Goal: Task Accomplishment & Management: Complete application form

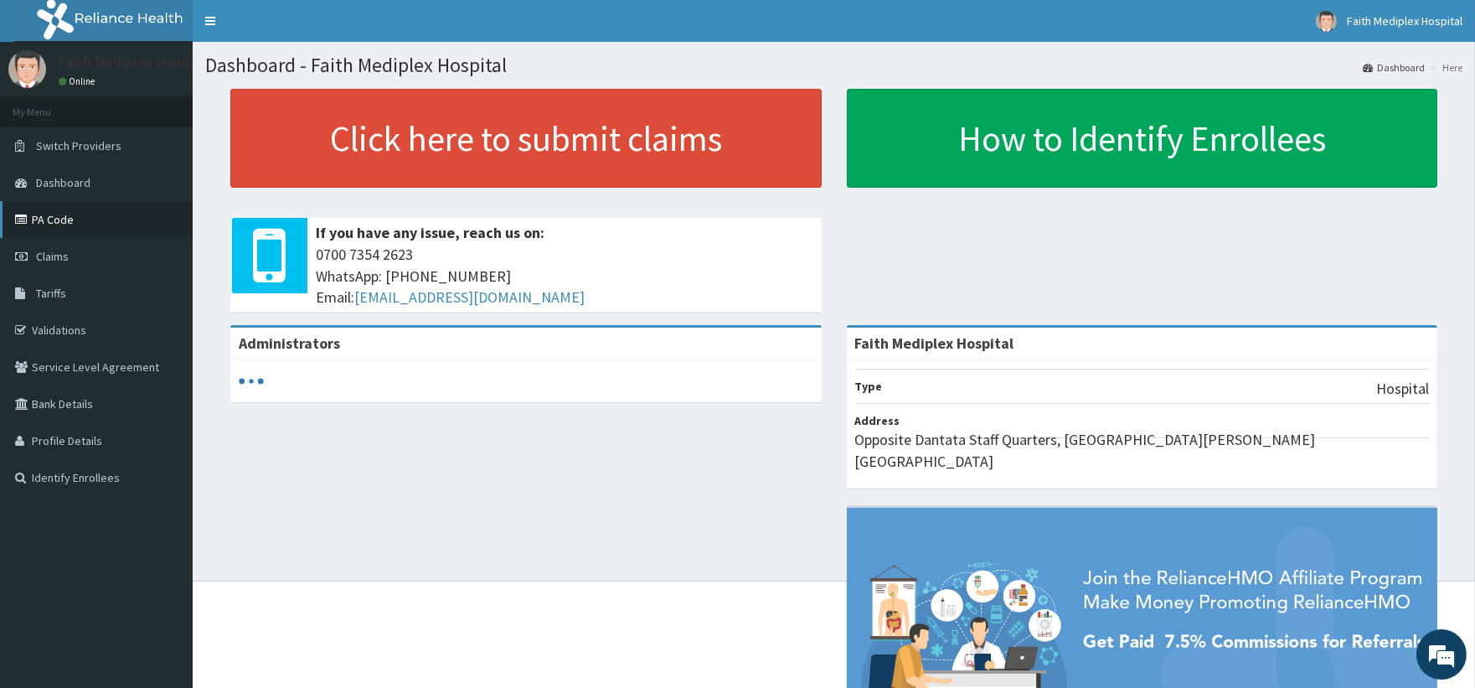
click at [89, 215] on link "PA Code" at bounding box center [96, 219] width 193 height 37
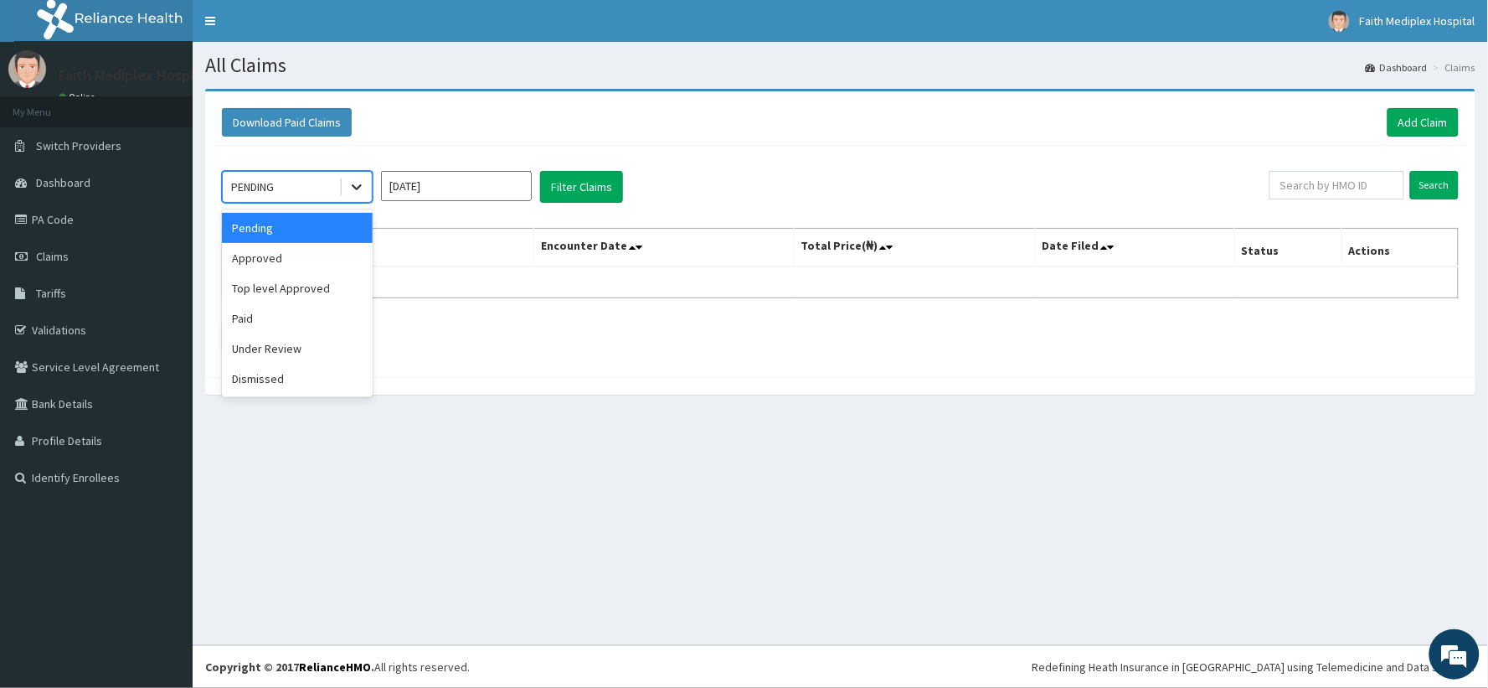
click at [348, 188] on icon at bounding box center [356, 186] width 17 height 17
click at [310, 265] on div "Approved" at bounding box center [297, 258] width 151 height 30
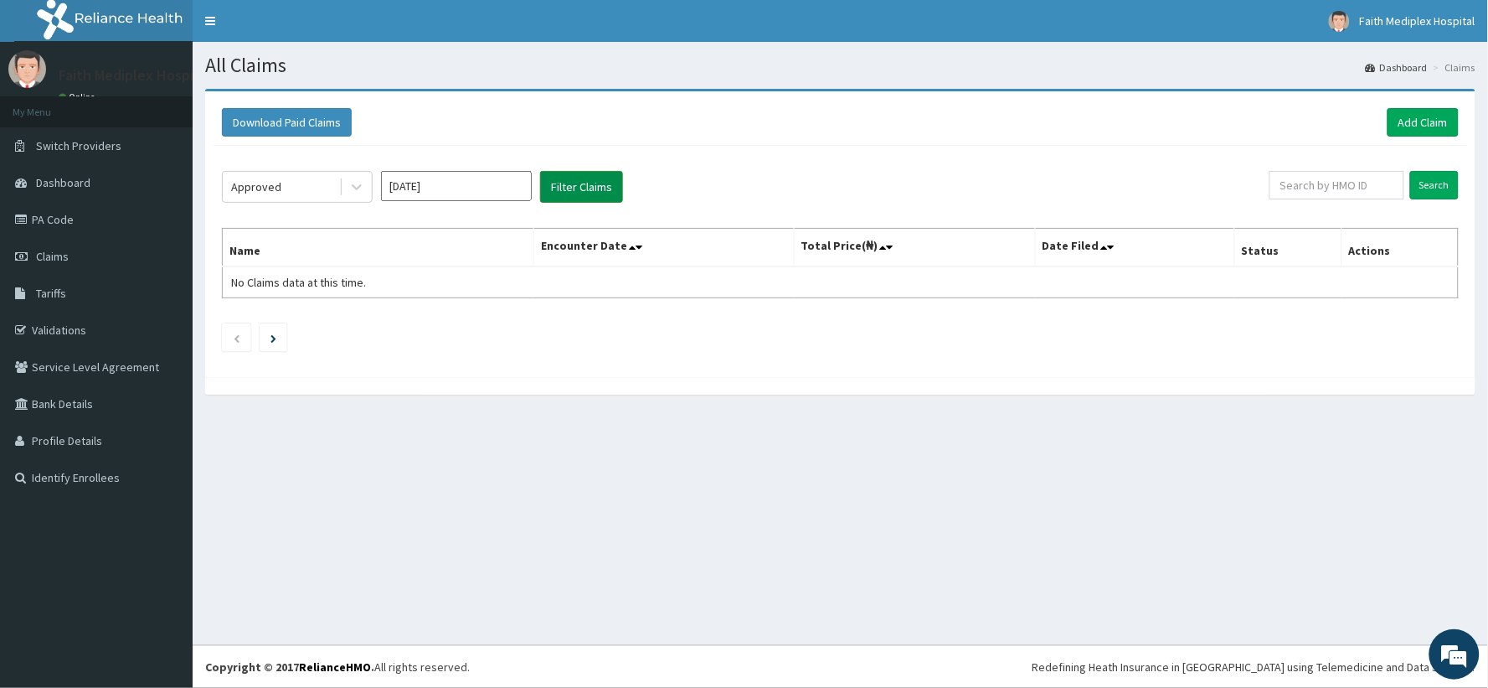
click at [566, 194] on button "Filter Claims" at bounding box center [581, 187] width 83 height 32
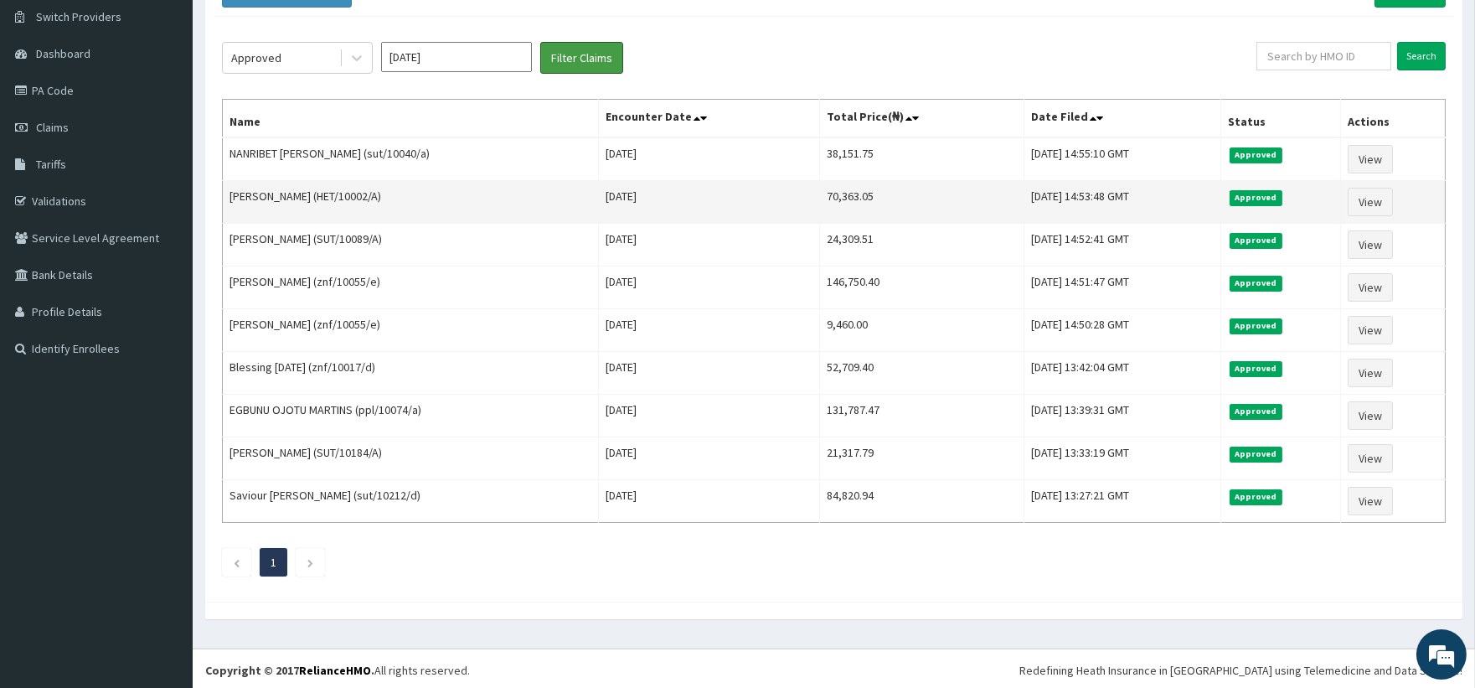
scroll to position [134, 0]
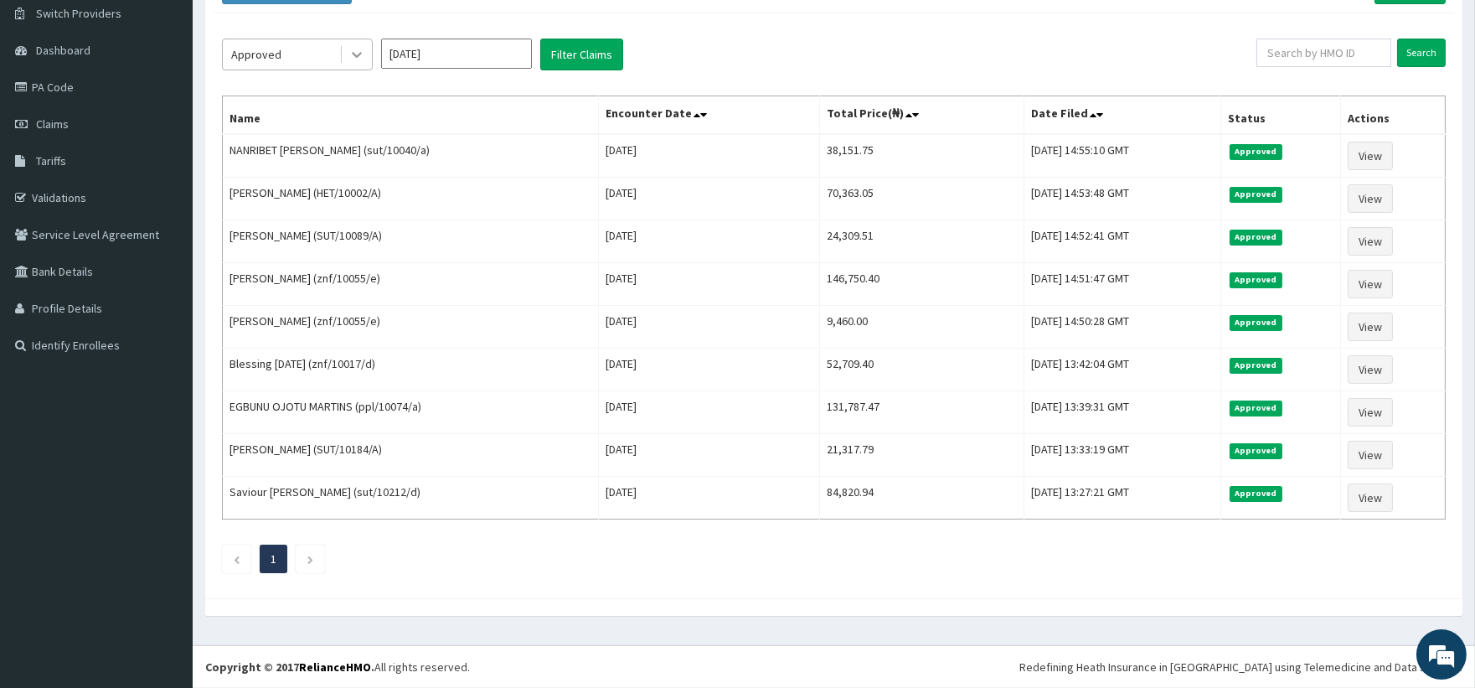
click at [348, 56] on icon at bounding box center [356, 54] width 17 height 17
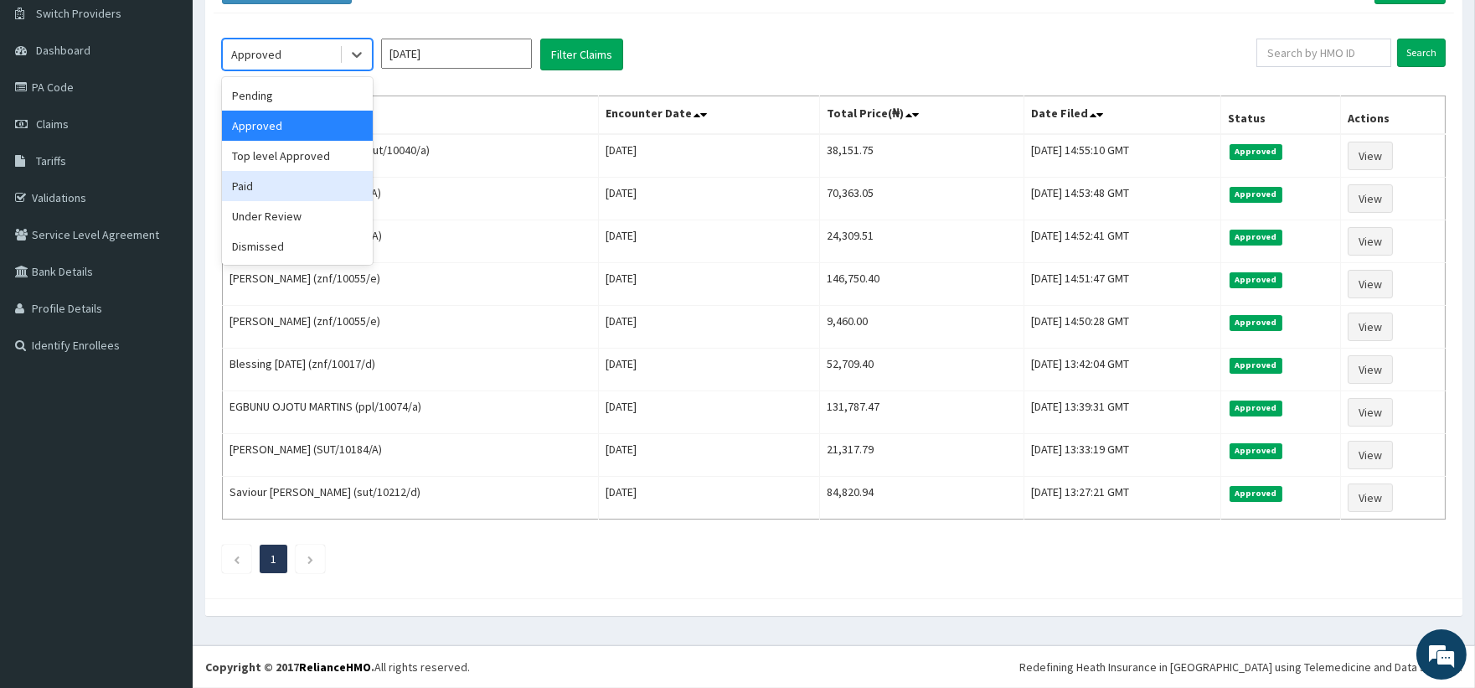
click at [271, 183] on div "Paid" at bounding box center [297, 186] width 151 height 30
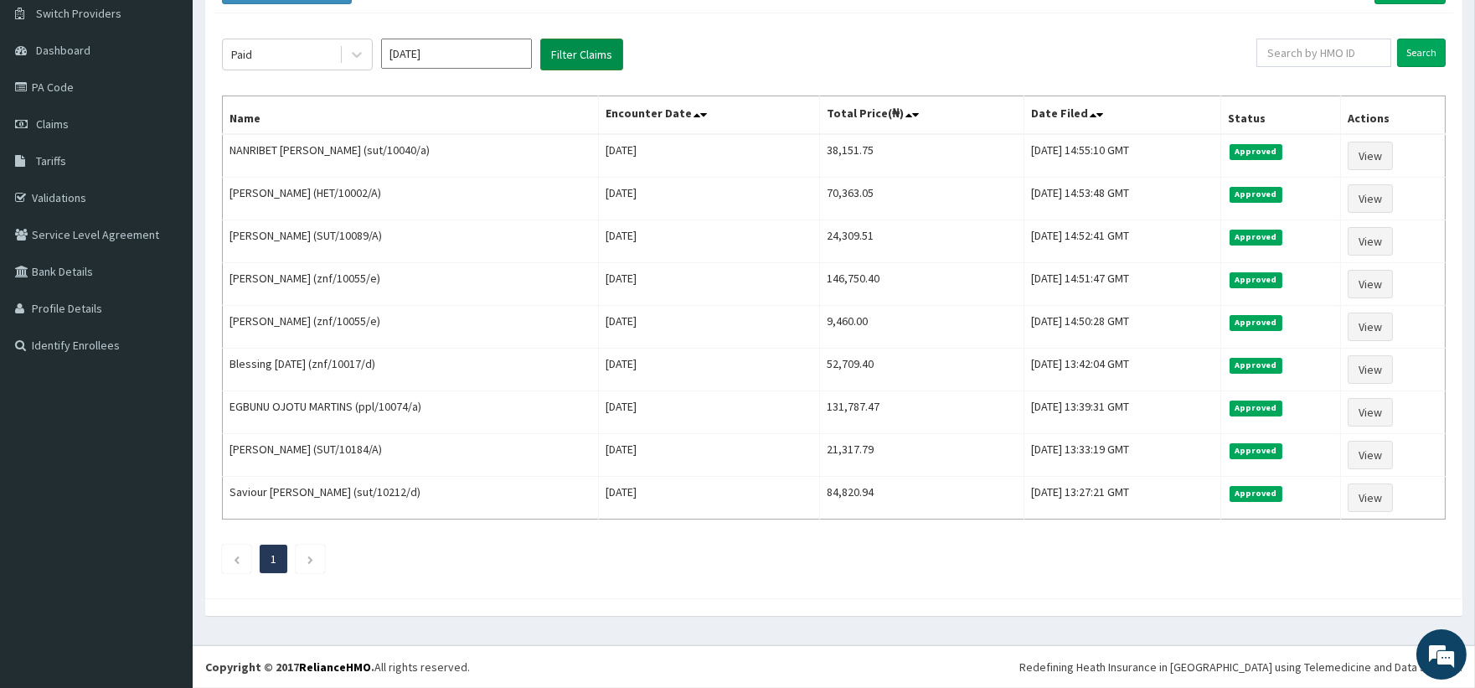
click at [584, 57] on button "Filter Claims" at bounding box center [581, 55] width 83 height 32
click at [596, 54] on button "Filter Claims" at bounding box center [581, 55] width 83 height 32
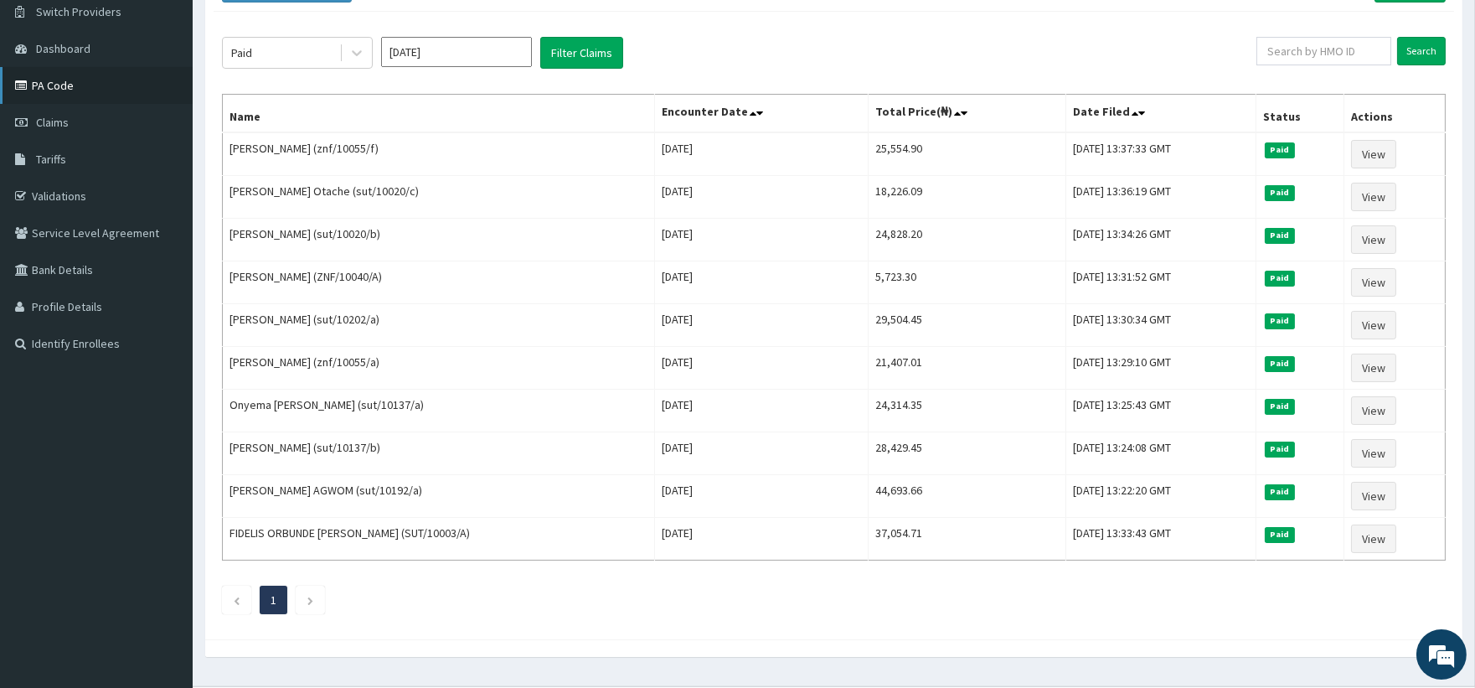
click at [147, 97] on link "PA Code" at bounding box center [96, 85] width 193 height 37
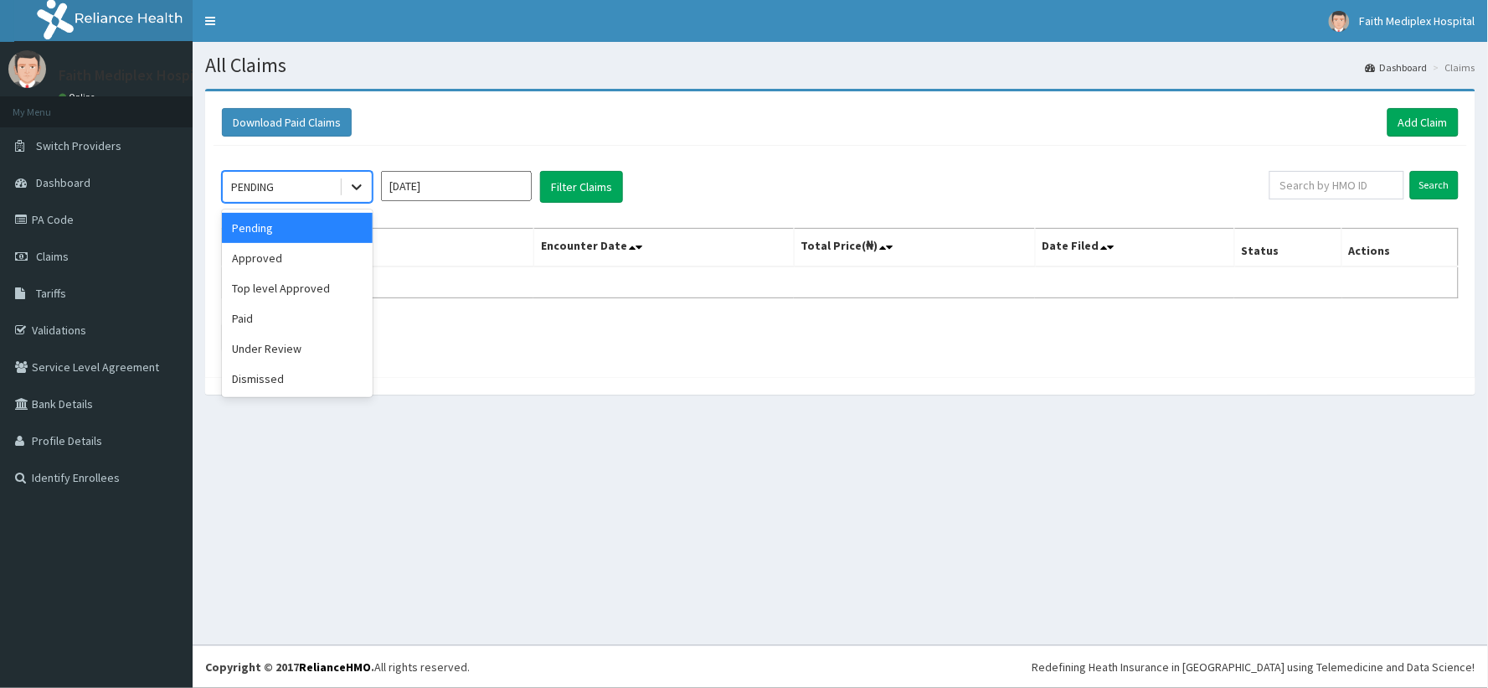
click at [350, 183] on icon at bounding box center [356, 186] width 17 height 17
click at [312, 233] on div "Pending" at bounding box center [297, 228] width 151 height 30
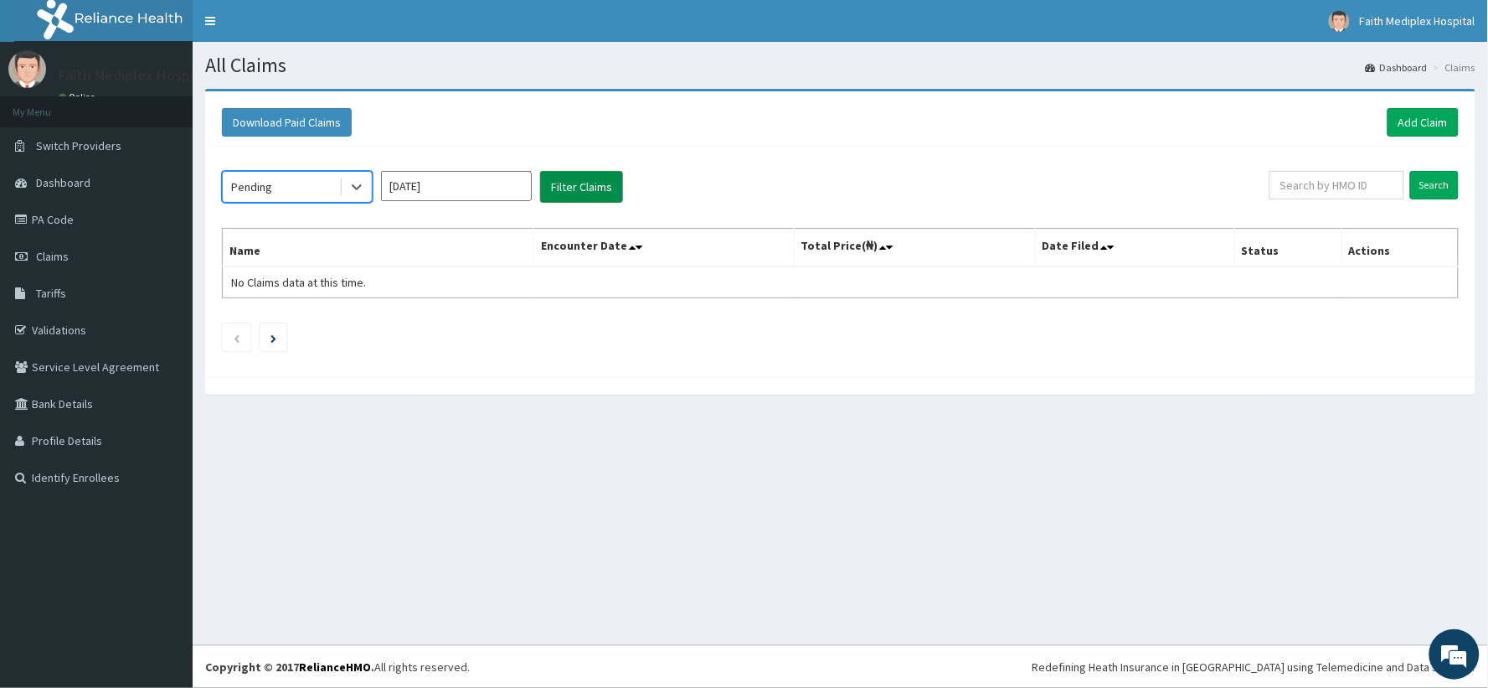
click at [593, 194] on button "Filter Claims" at bounding box center [581, 187] width 83 height 32
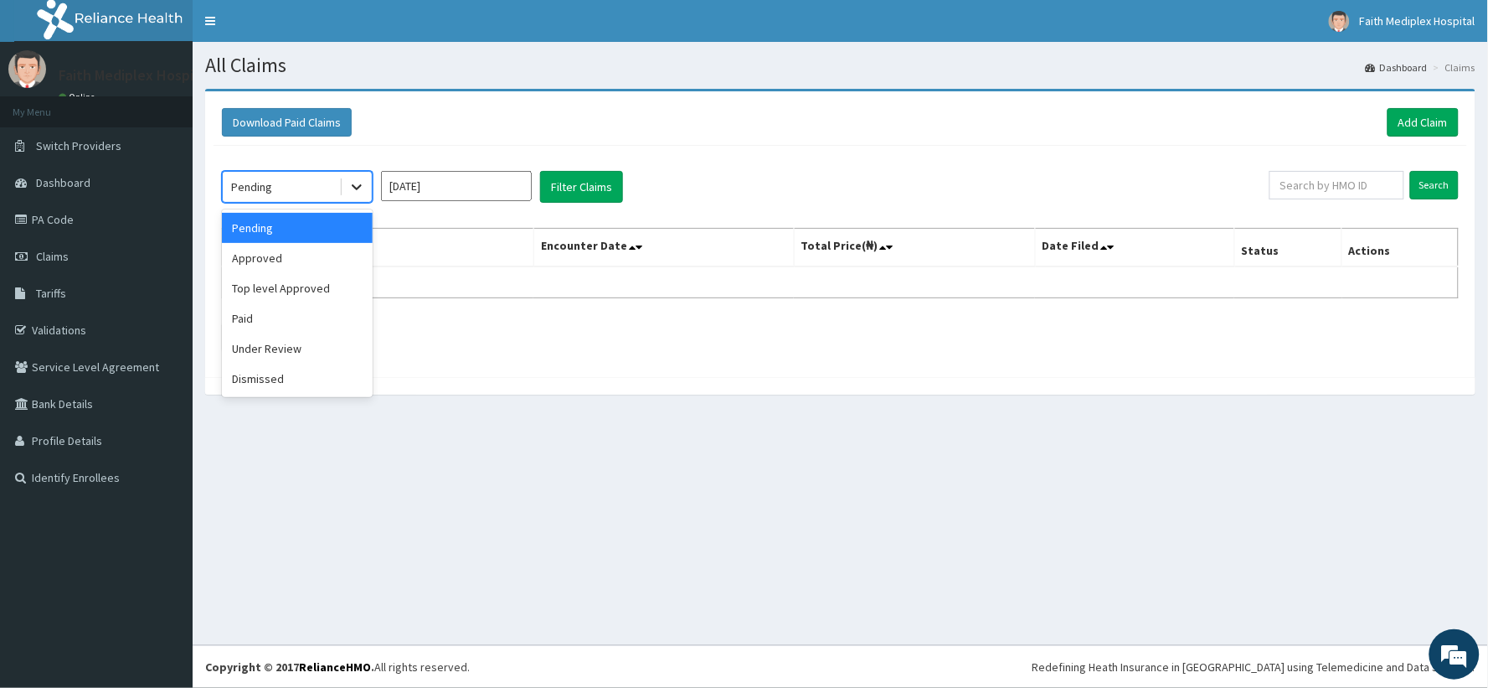
click at [361, 195] on div at bounding box center [357, 187] width 30 height 30
click at [245, 251] on div "Approved" at bounding box center [297, 258] width 151 height 30
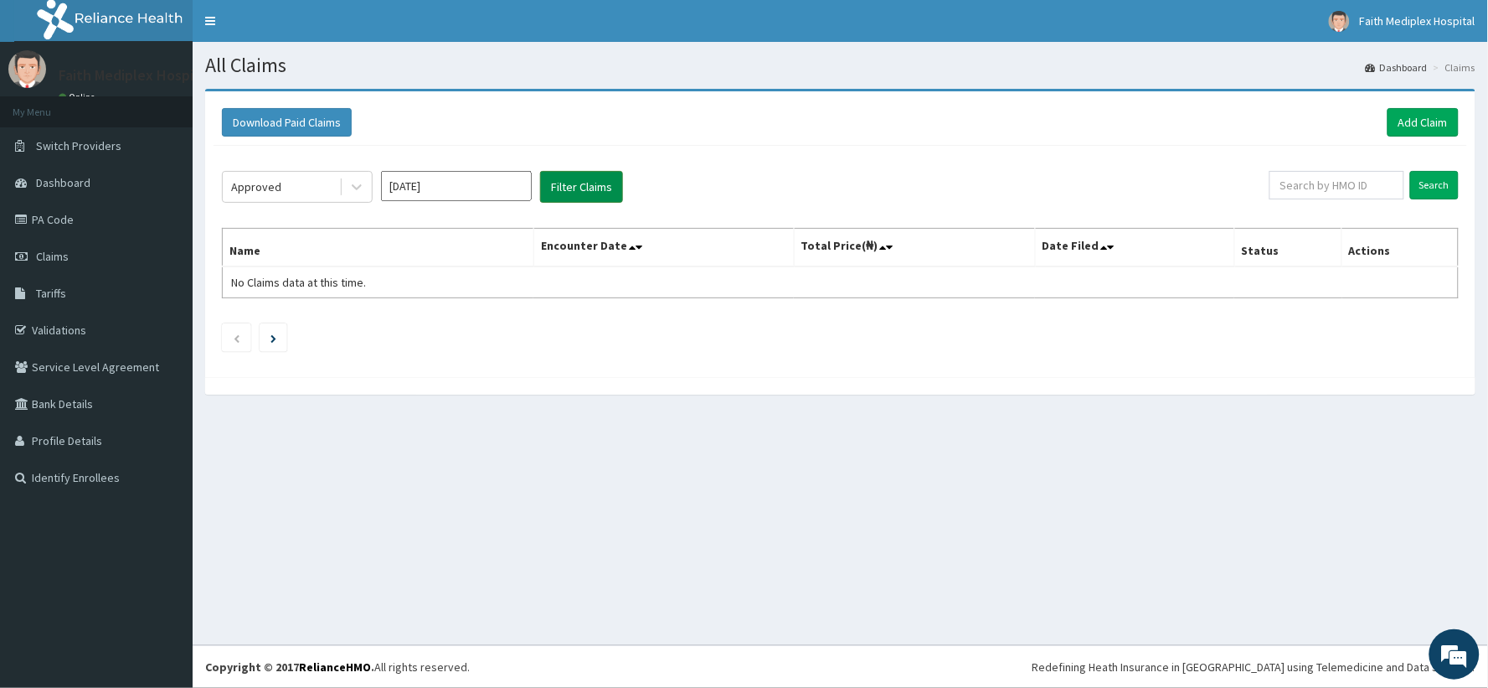
click at [558, 183] on button "Filter Claims" at bounding box center [581, 187] width 83 height 32
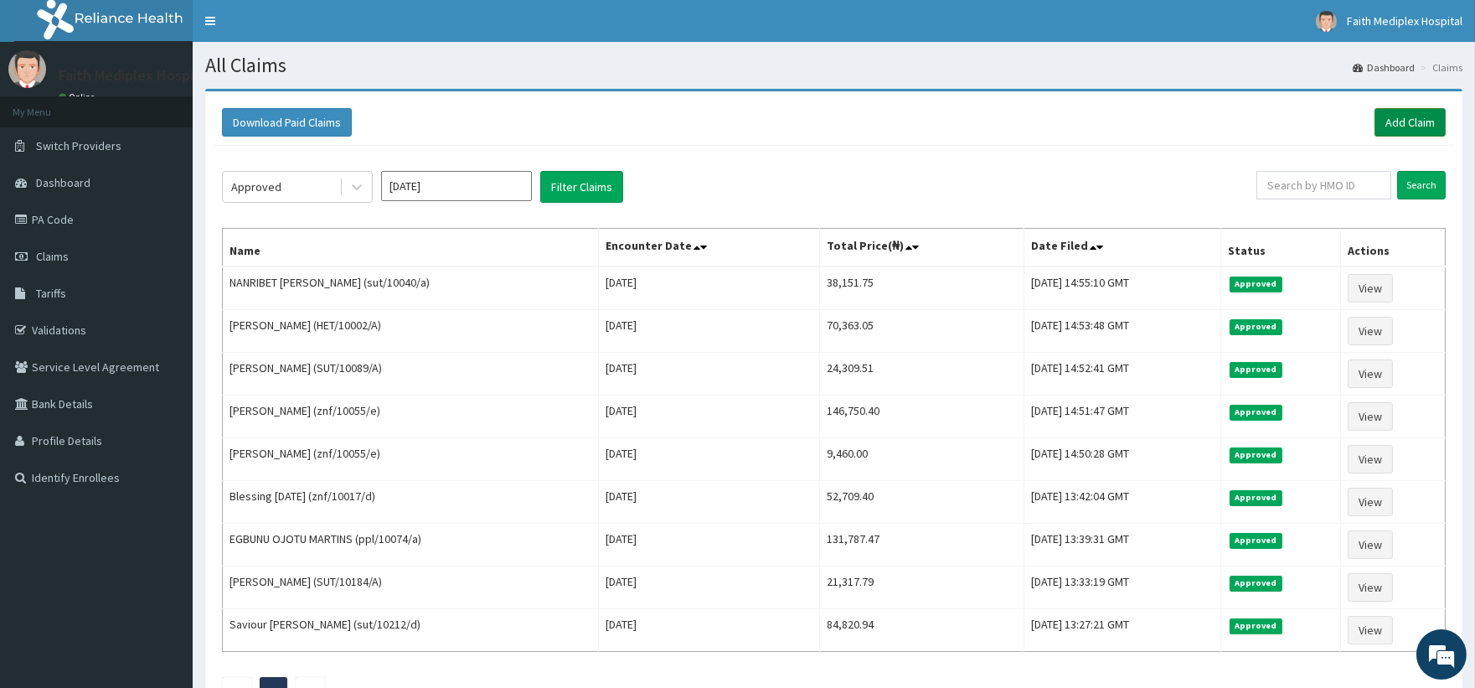
click at [1436, 126] on link "Add Claim" at bounding box center [1409, 122] width 71 height 28
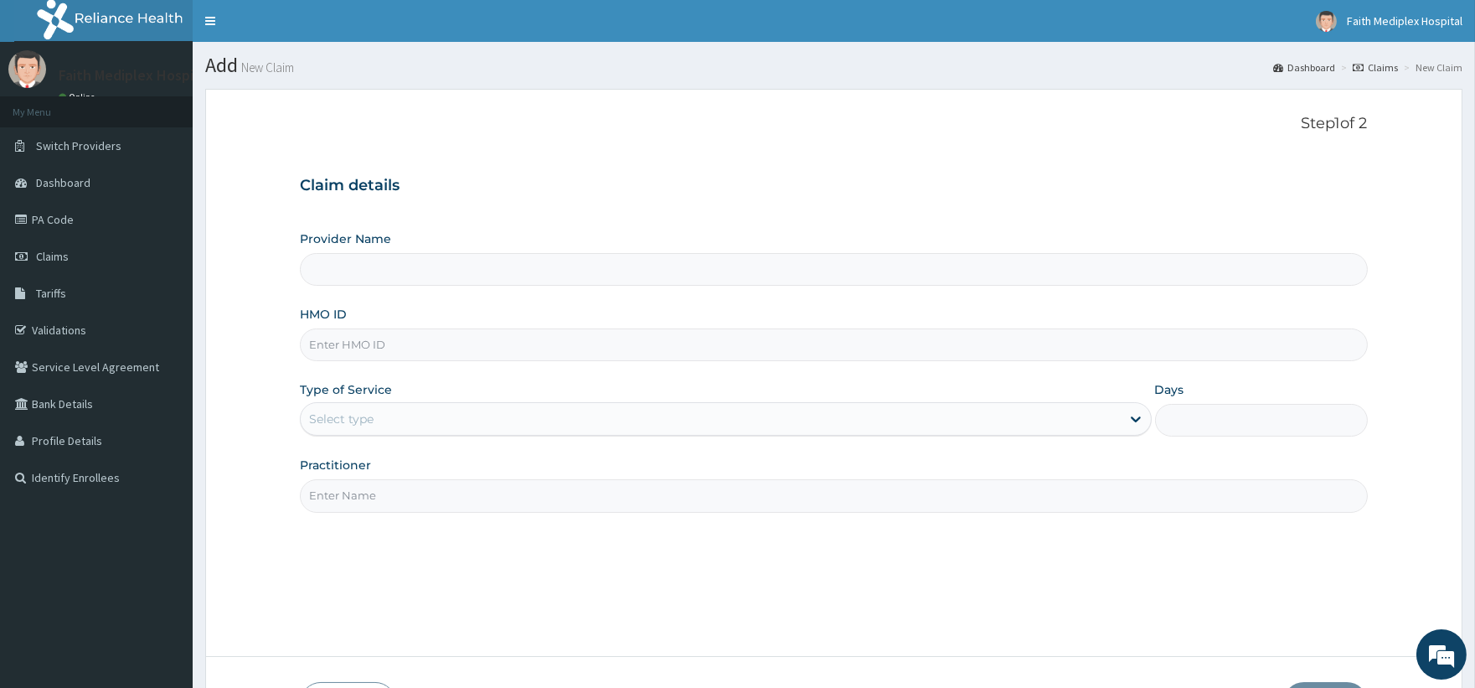
click at [511, 323] on div "HMO ID" at bounding box center [833, 333] width 1067 height 55
click at [507, 331] on input "HMO ID" at bounding box center [833, 344] width 1067 height 33
type input "Faith Mediplex Hospital"
type input "znf/10052/a"
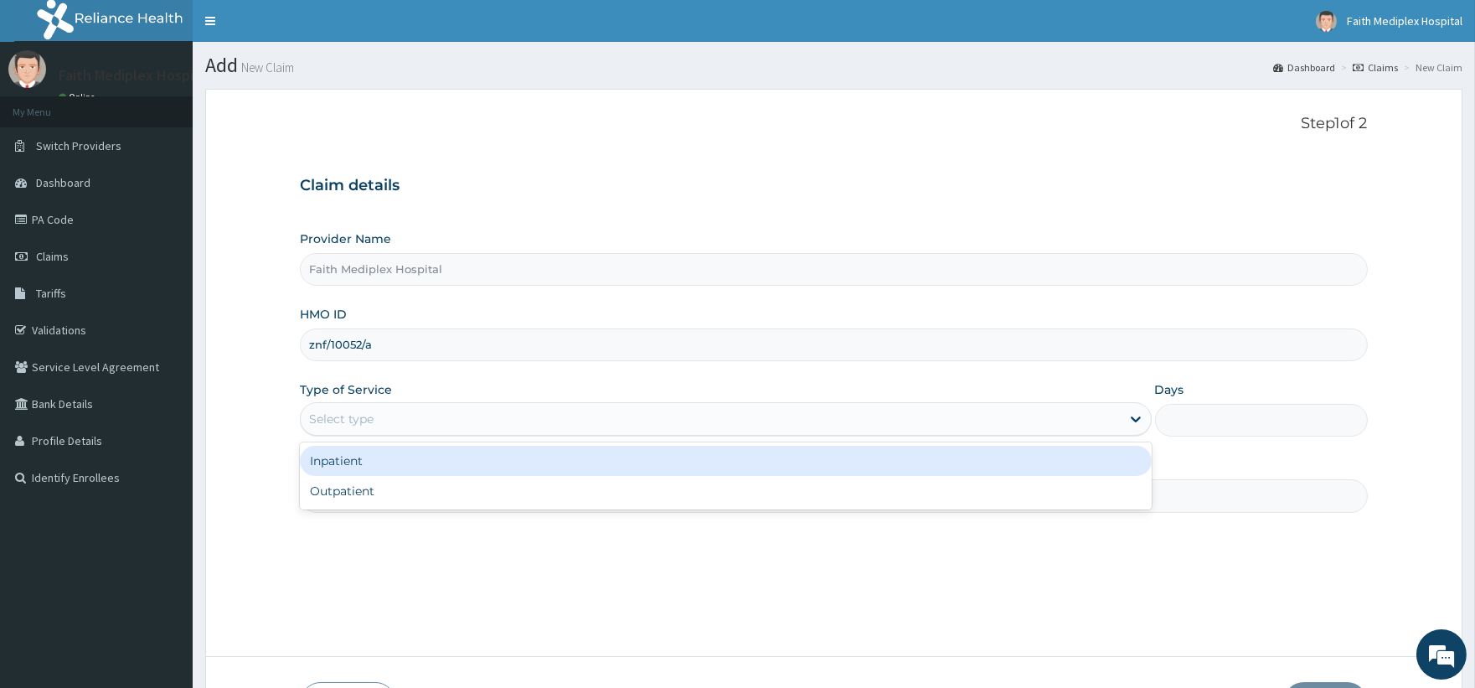
click at [459, 414] on div "Select type" at bounding box center [710, 418] width 819 height 27
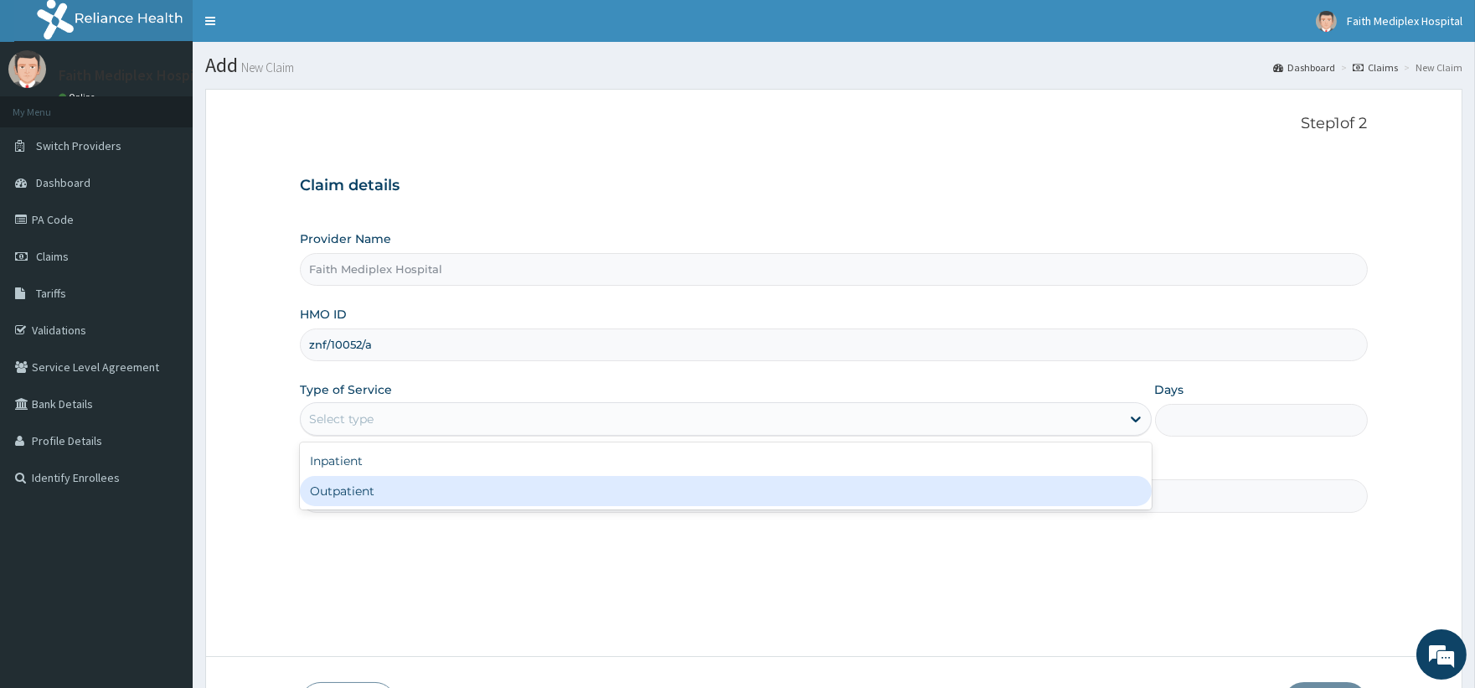
click at [430, 491] on div "Outpatient" at bounding box center [725, 491] width 851 height 30
type input "1"
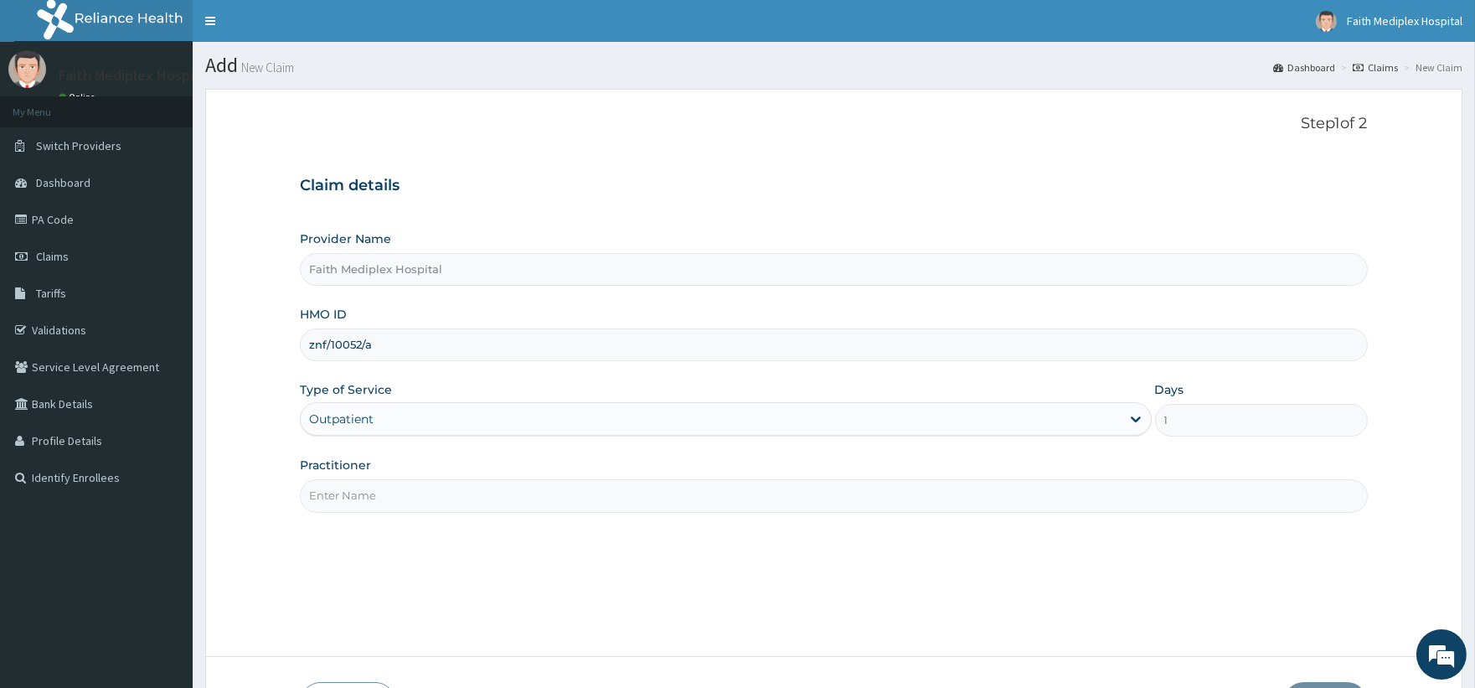
click at [1041, 508] on input "Practitioner" at bounding box center [833, 495] width 1067 height 33
type input "dr obinna"
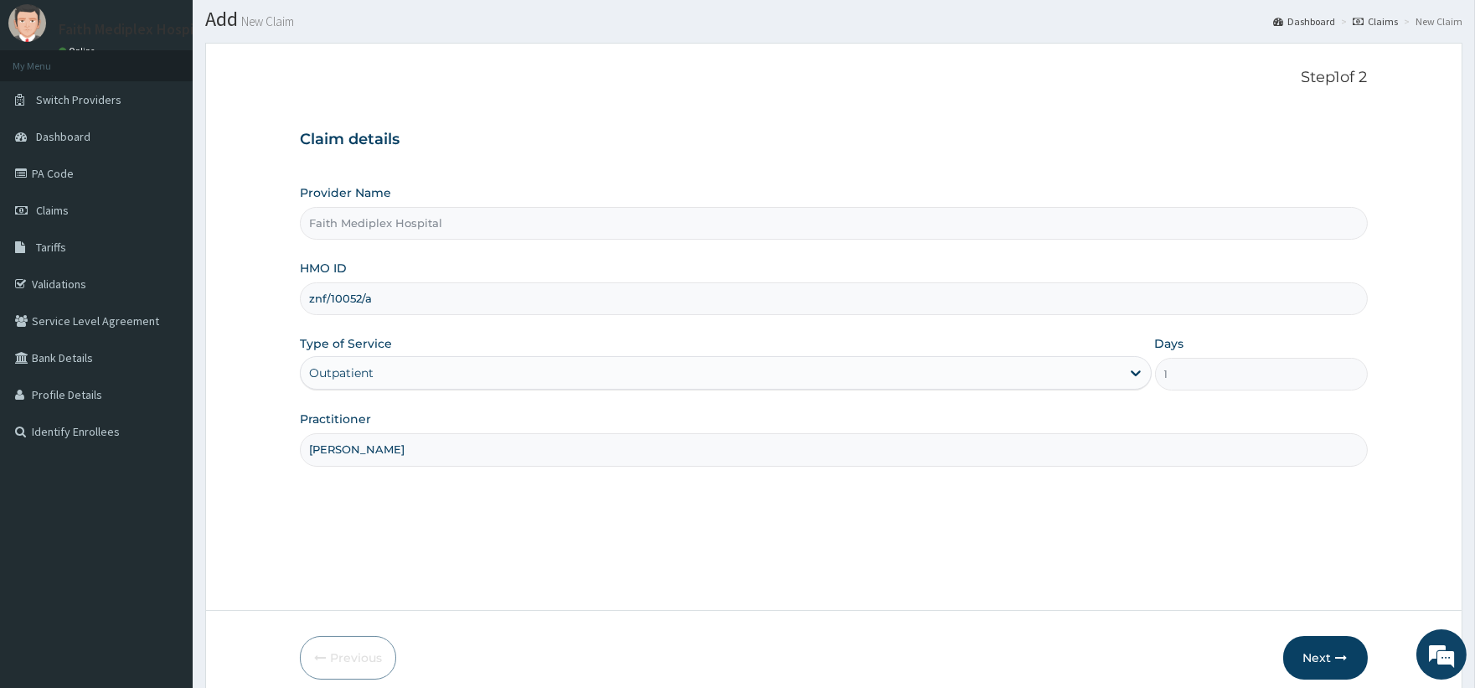
scroll to position [119, 0]
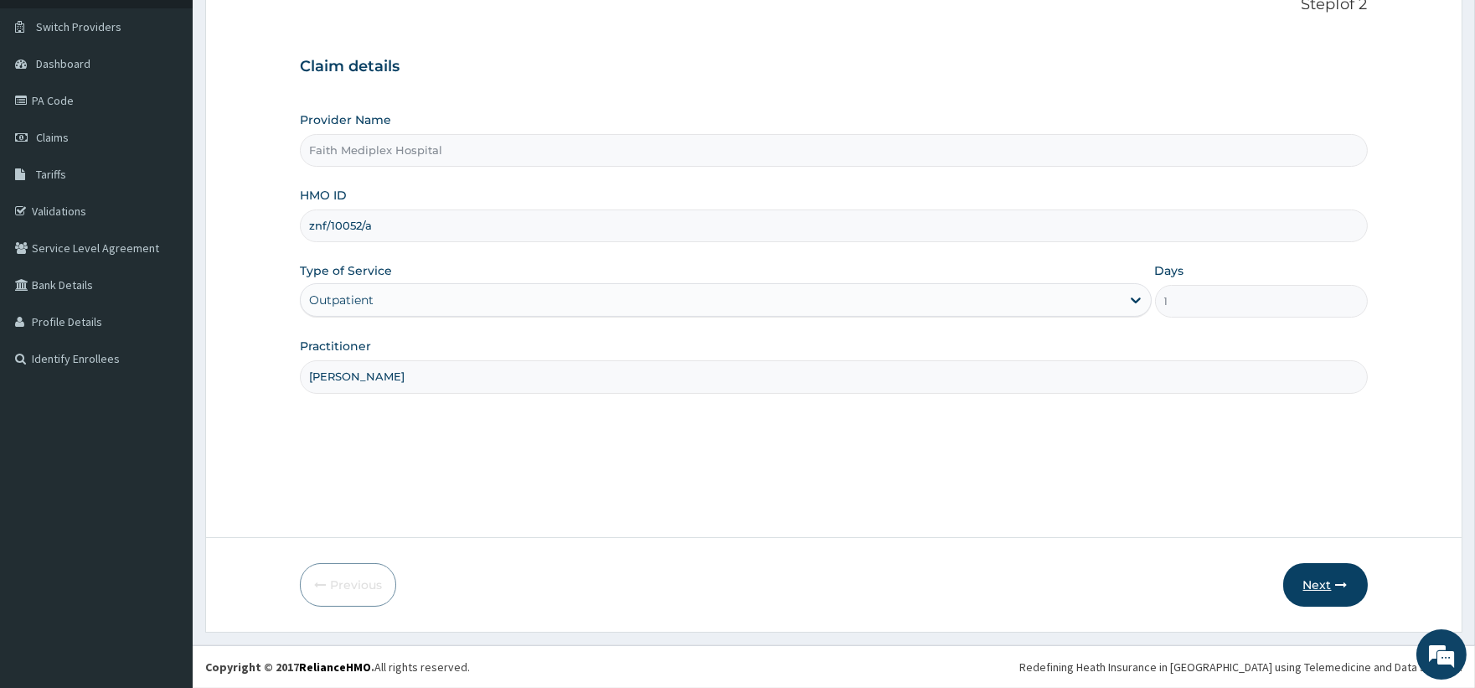
click at [1302, 582] on button "Next" at bounding box center [1325, 585] width 85 height 44
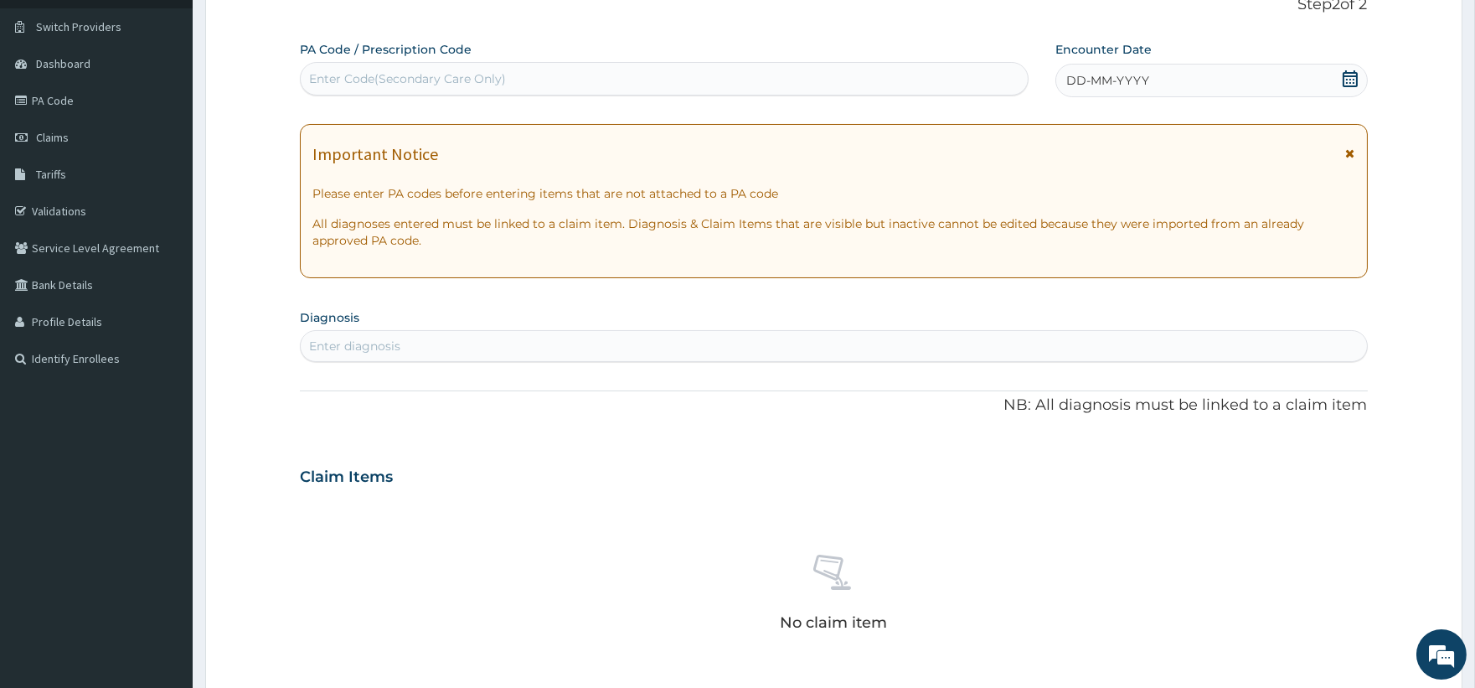
click at [690, 81] on div "Enter Code(Secondary Care Only)" at bounding box center [664, 78] width 726 height 27
type input "PA/F6C103"
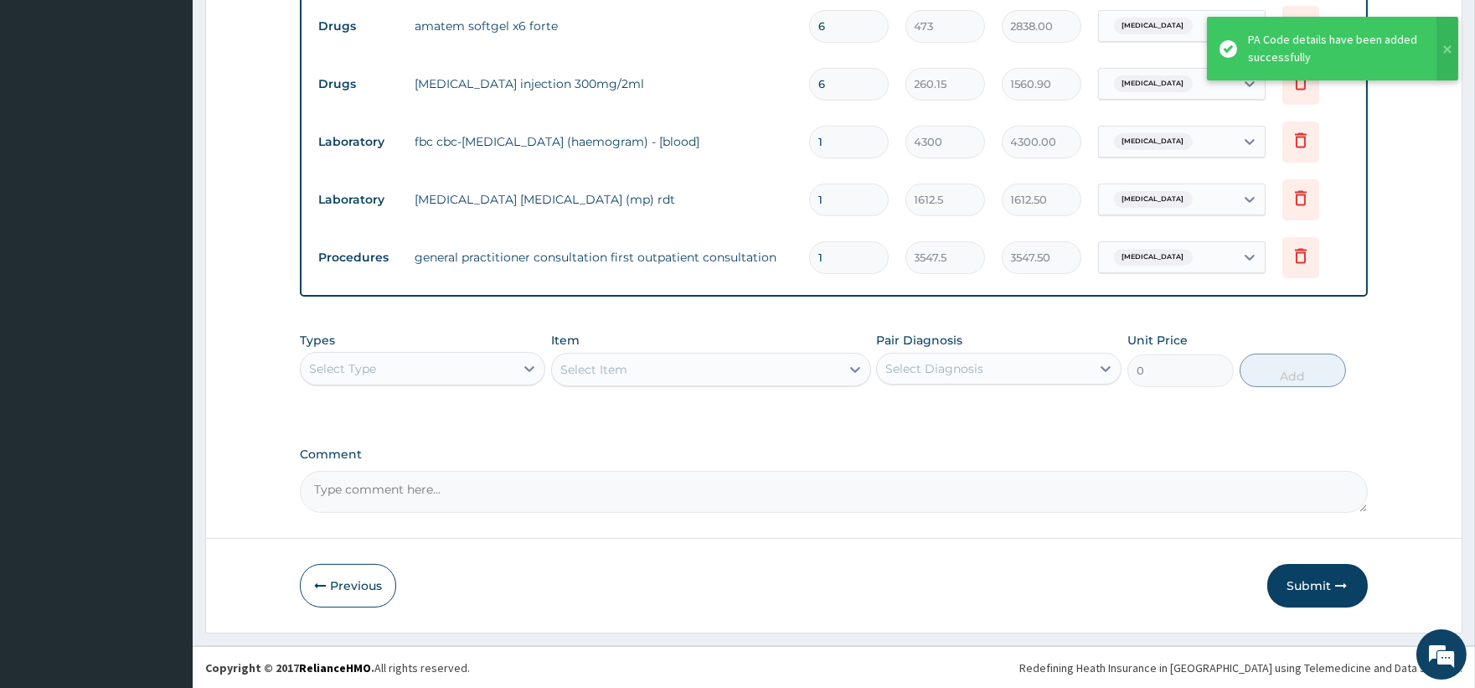
scroll to position [905, 0]
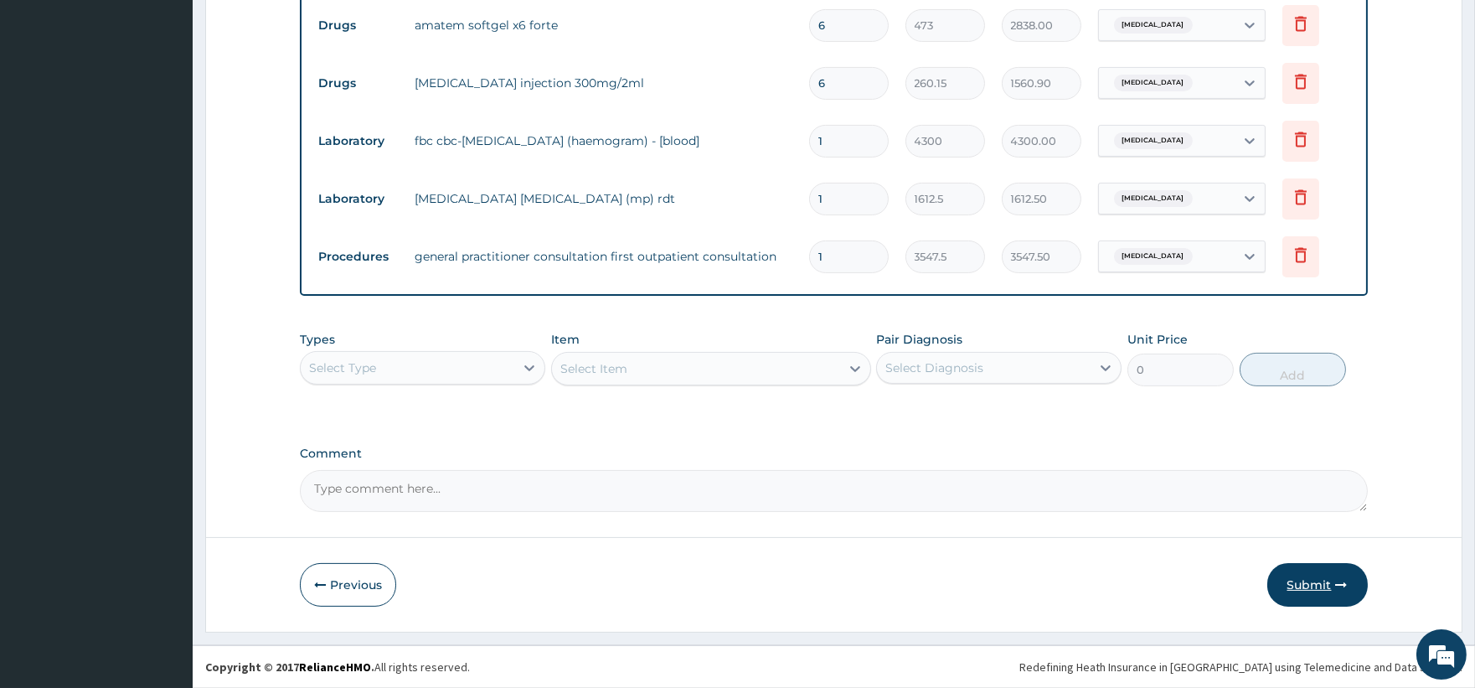
click at [1318, 582] on button "Submit" at bounding box center [1317, 585] width 101 height 44
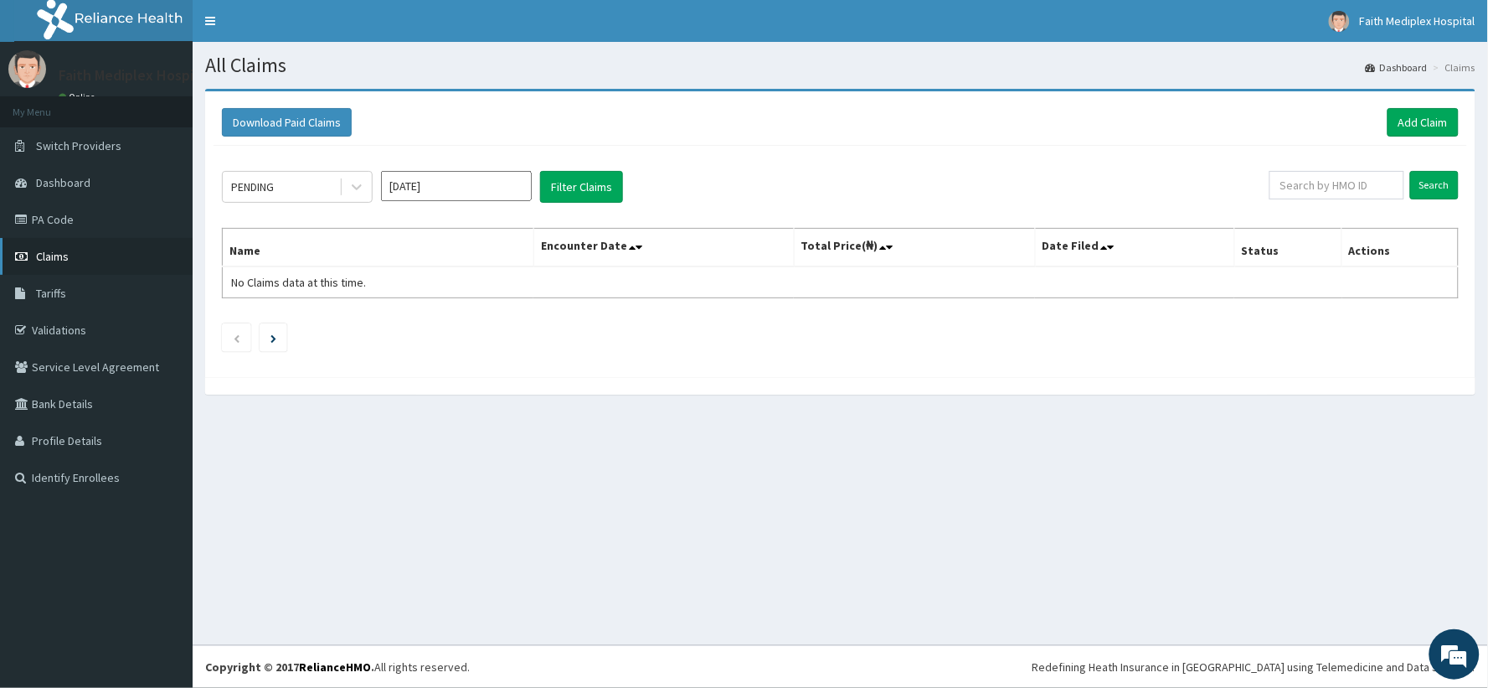
click at [74, 269] on link "Claims" at bounding box center [96, 256] width 193 height 37
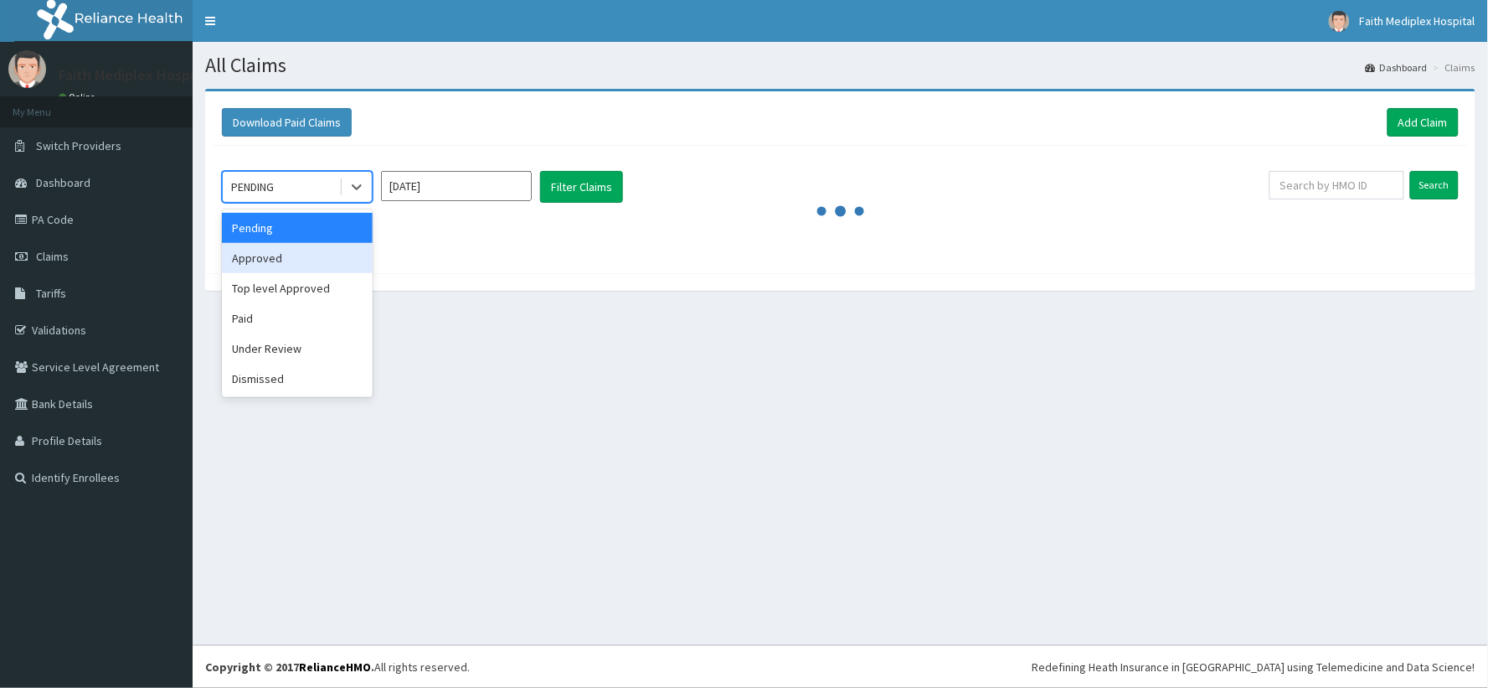
click at [278, 245] on div "Approved" at bounding box center [297, 258] width 151 height 30
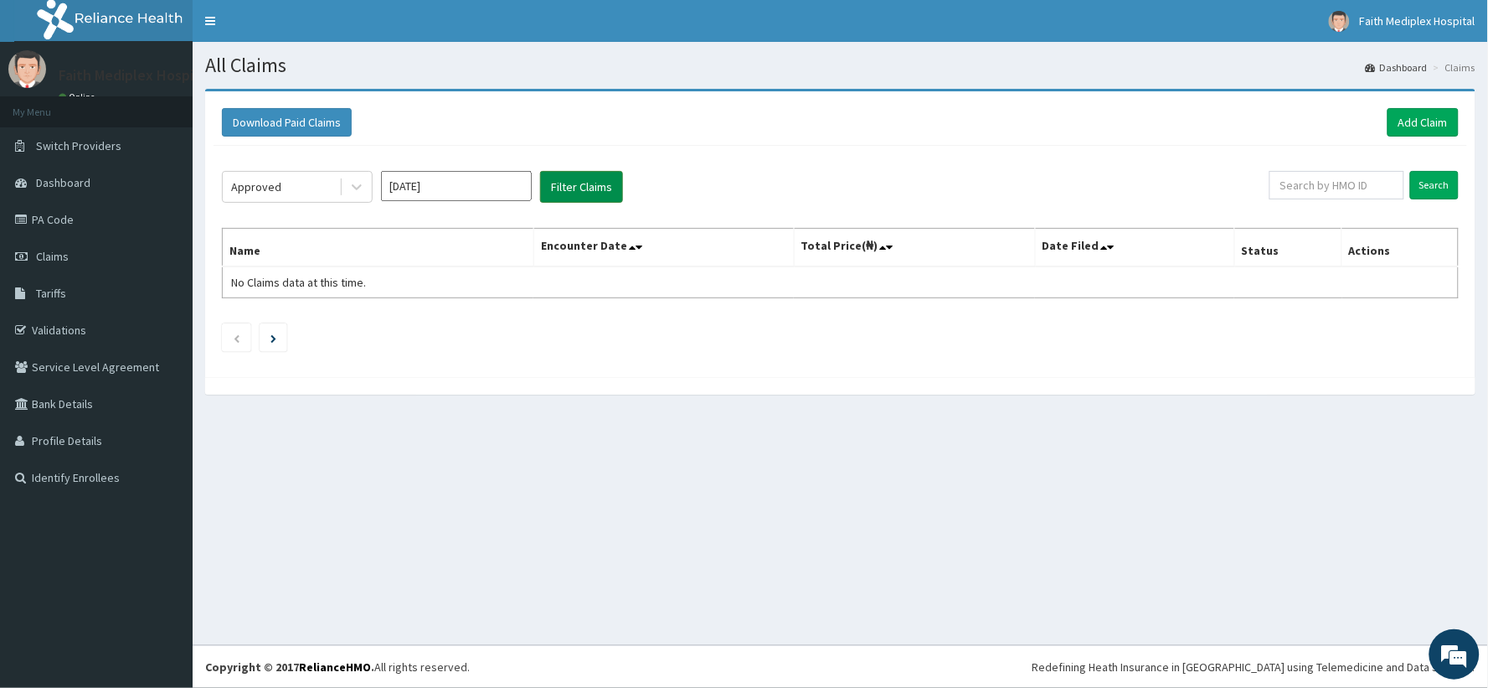
click at [609, 193] on button "Filter Claims" at bounding box center [581, 187] width 83 height 32
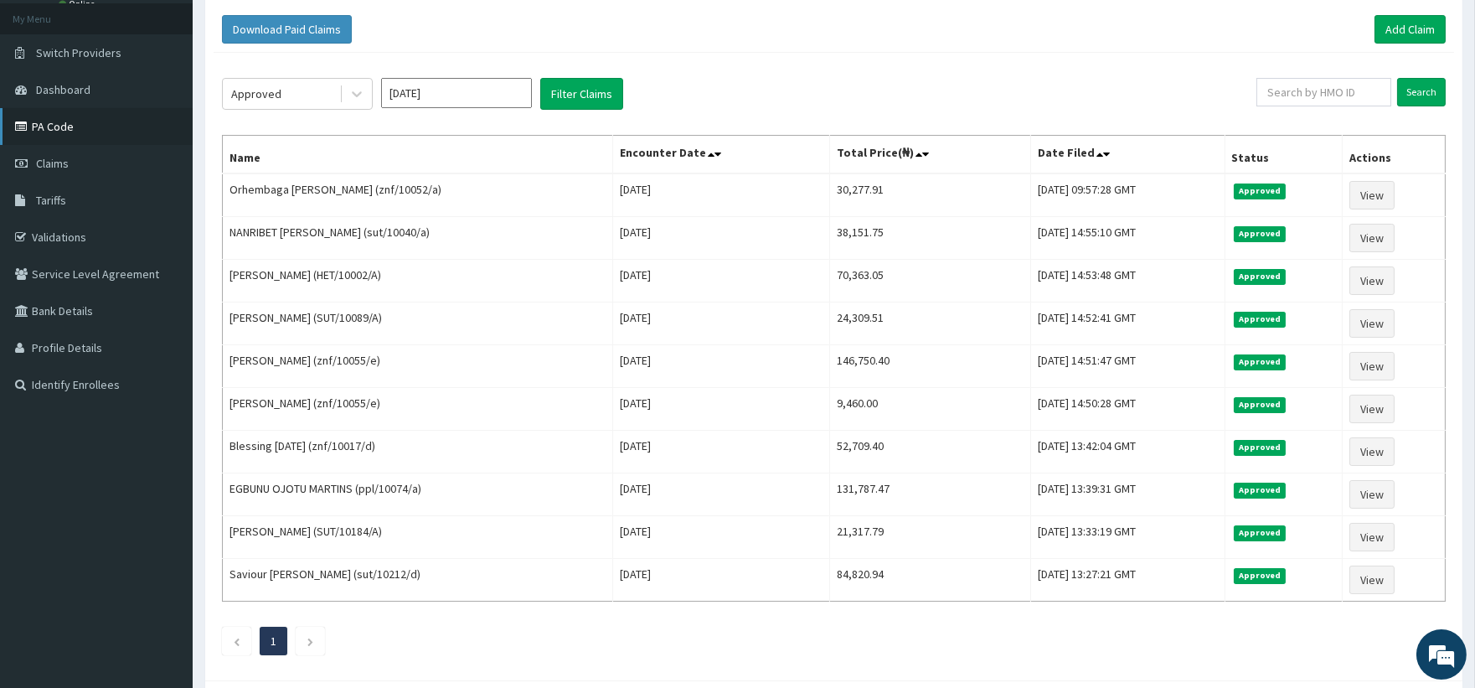
click at [126, 126] on link "PA Code" at bounding box center [96, 126] width 193 height 37
